Goal: Navigation & Orientation: Find specific page/section

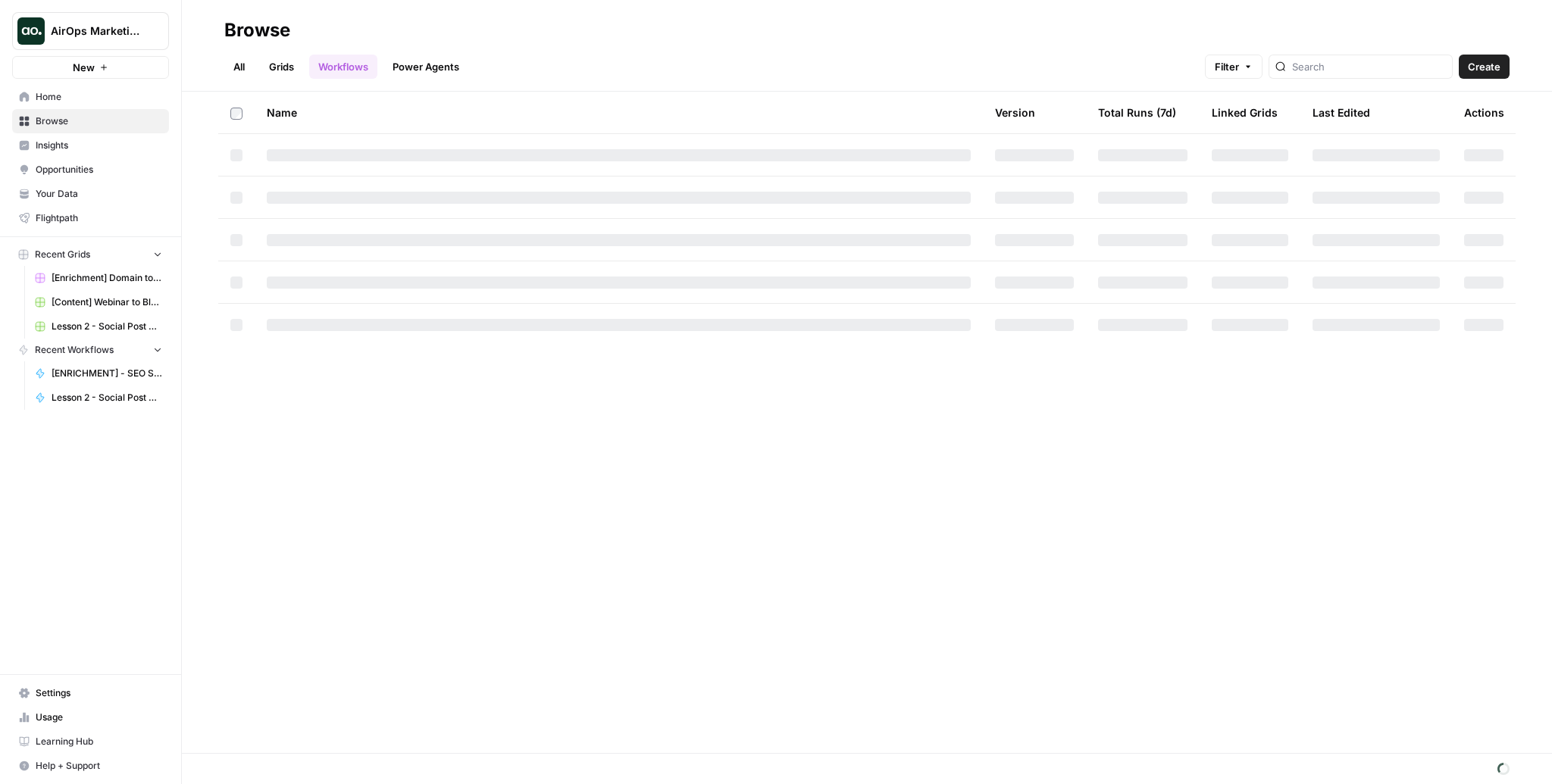
click at [125, 41] on button "AirOps Marketing" at bounding box center [91, 31] width 157 height 38
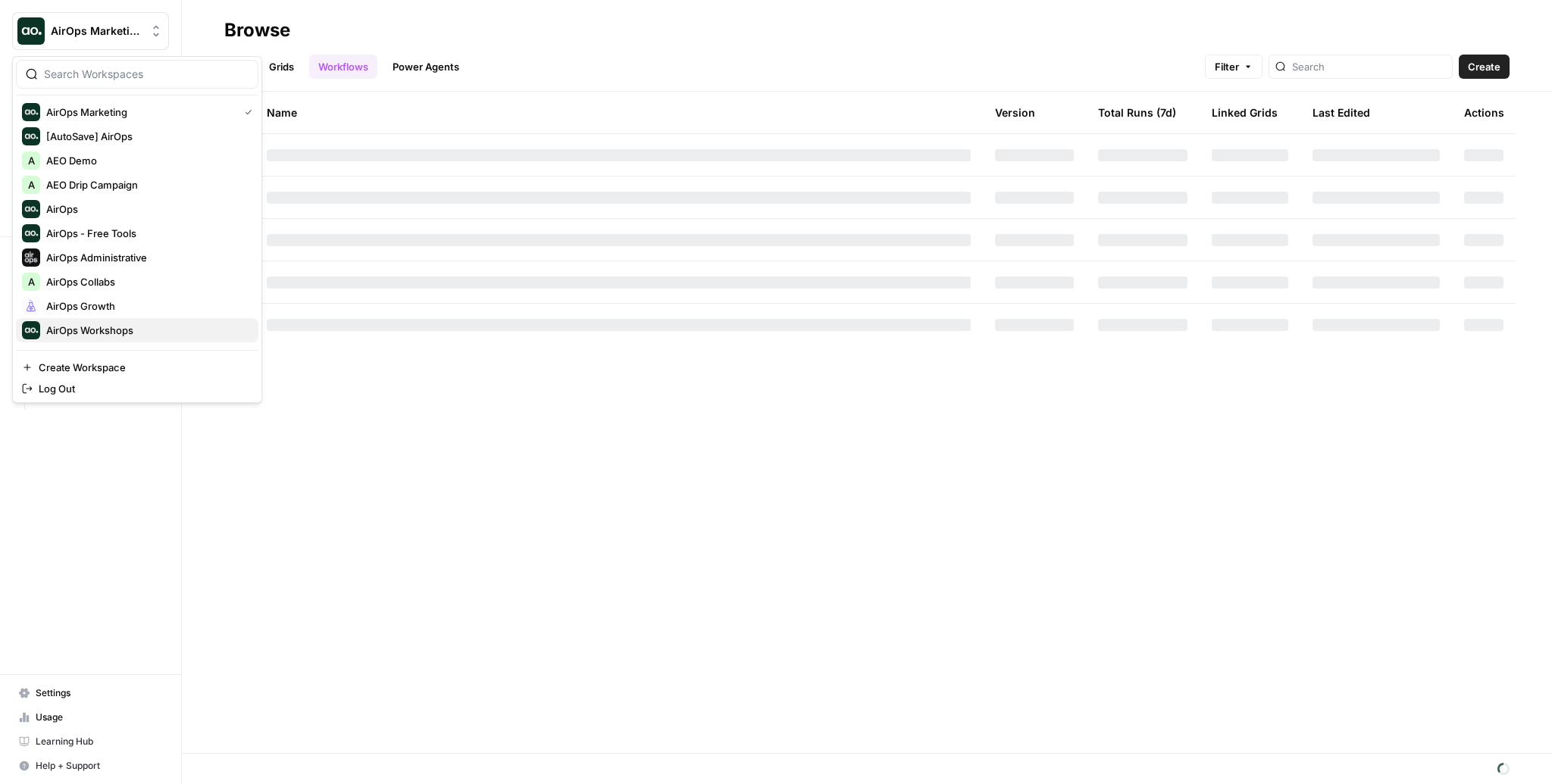
scroll to position [2, 0]
click at [104, 305] on span "AirOps Growth" at bounding box center [146, 305] width 200 height 15
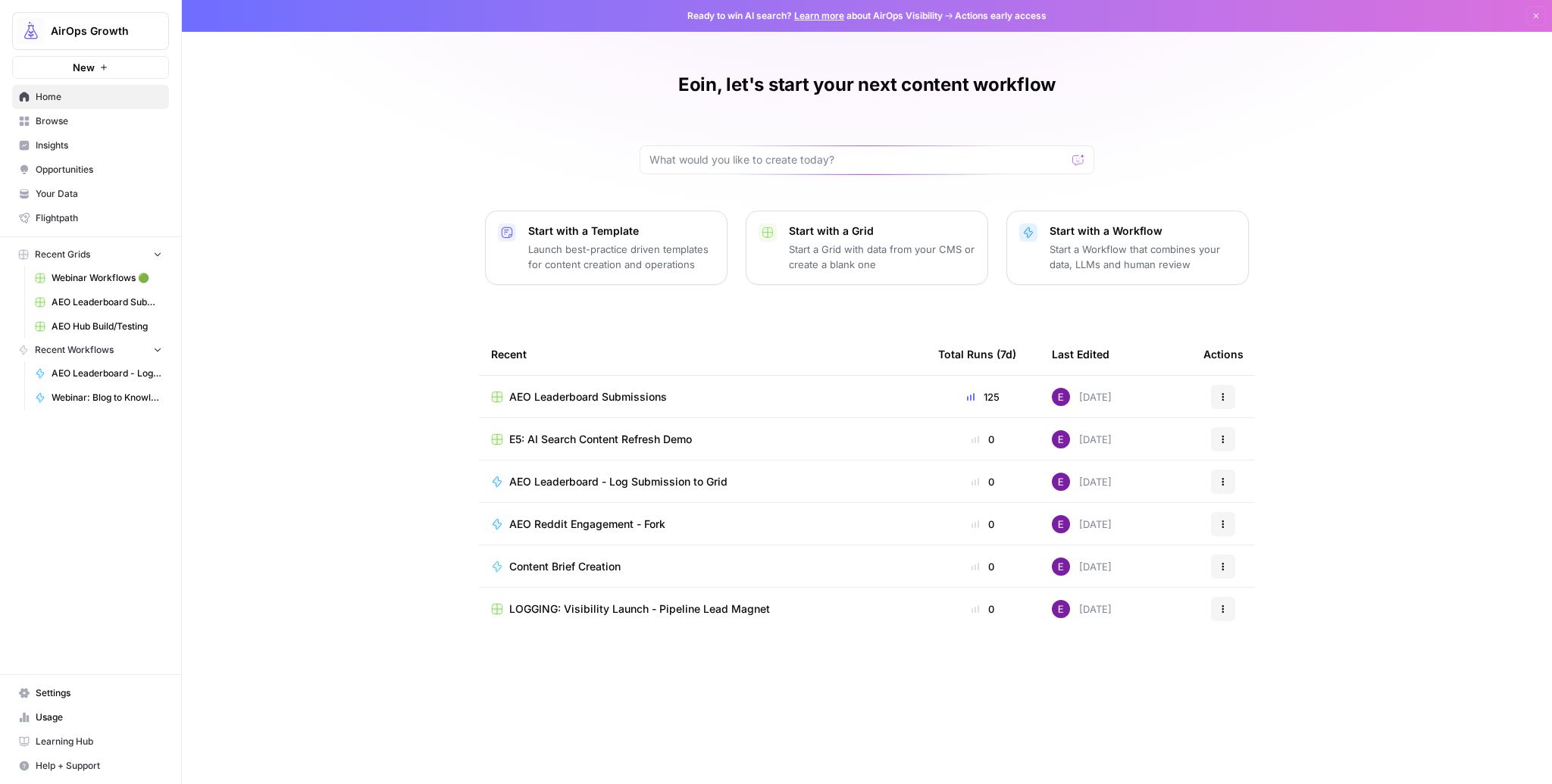
click at [62, 145] on span "Insights" at bounding box center [98, 145] width 126 height 14
